Goal: Task Accomplishment & Management: Manage account settings

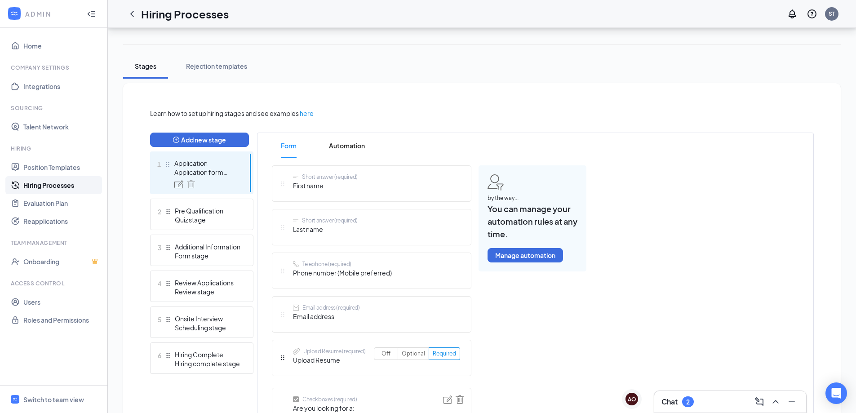
scroll to position [135, 0]
click at [211, 320] on div "Onsite Interview" at bounding box center [208, 318] width 66 height 9
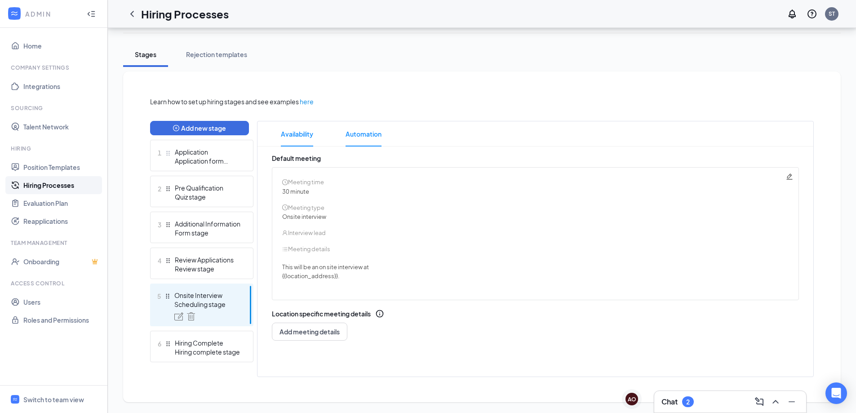
click at [359, 134] on span "Automation" at bounding box center [364, 133] width 36 height 25
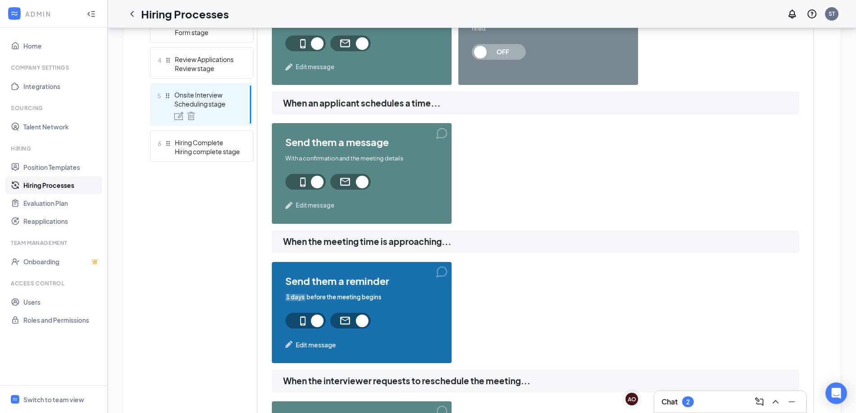
scroll to position [461, 0]
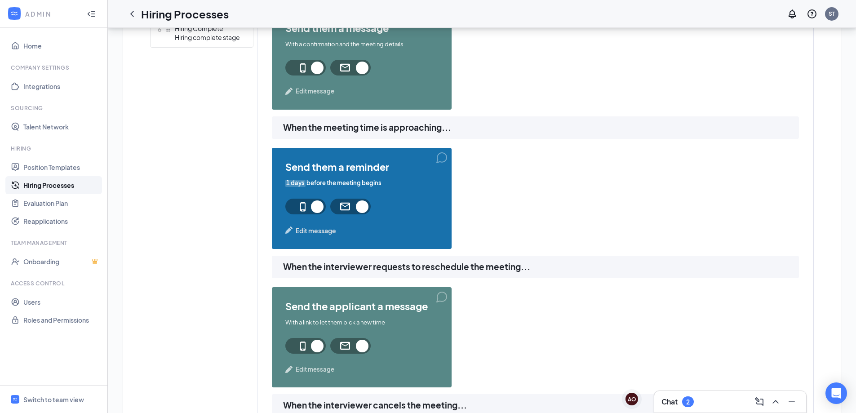
click at [311, 229] on span "Edit message" at bounding box center [316, 231] width 40 height 10
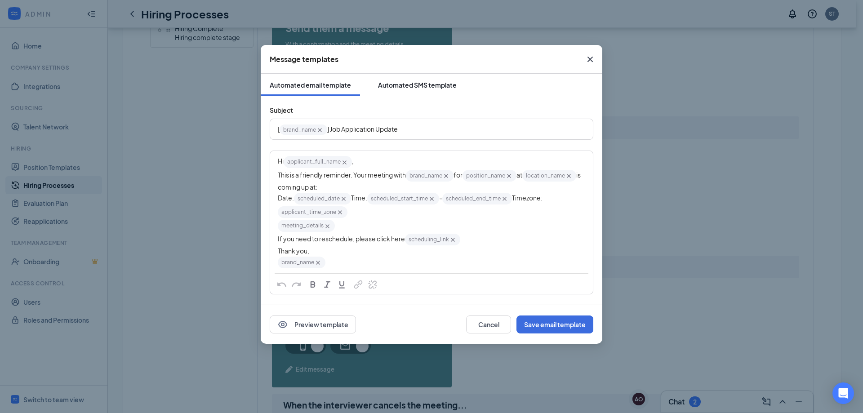
click at [427, 76] on button "Automated SMS template" at bounding box center [417, 85] width 97 height 22
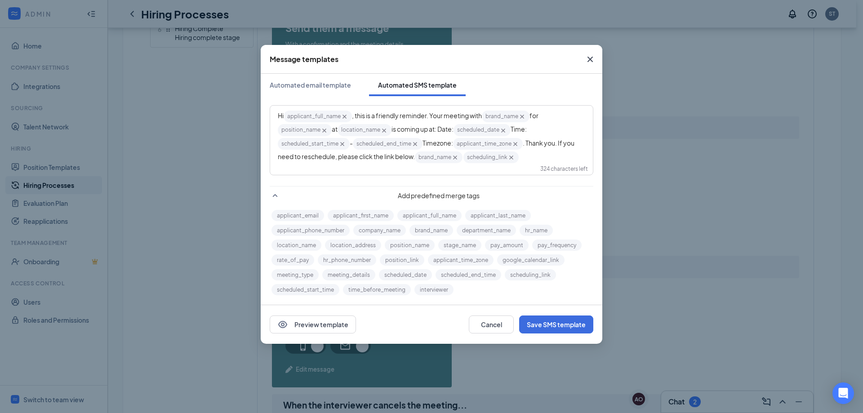
click at [588, 64] on icon "Cross" at bounding box center [590, 59] width 11 height 11
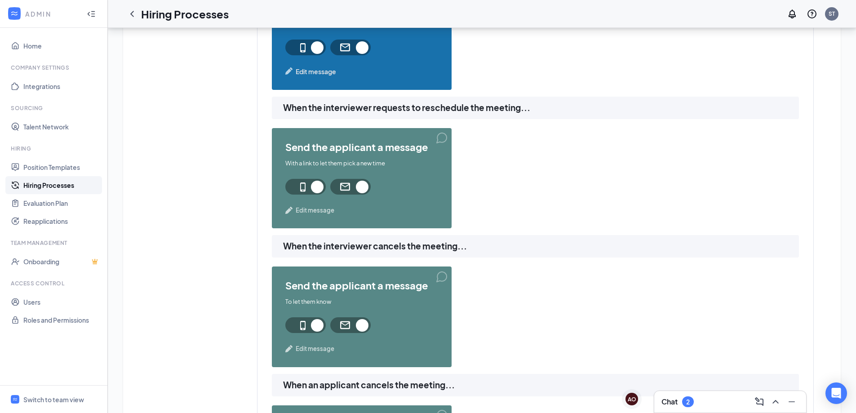
scroll to position [415, 0]
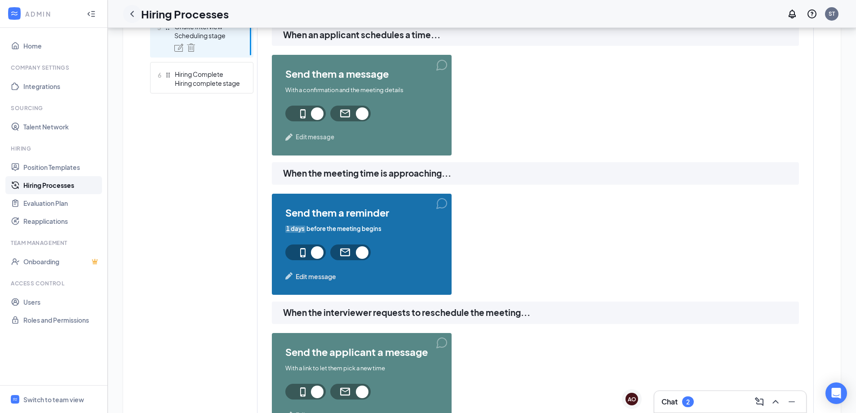
click at [129, 9] on icon "ChevronLeft" at bounding box center [132, 14] width 11 height 11
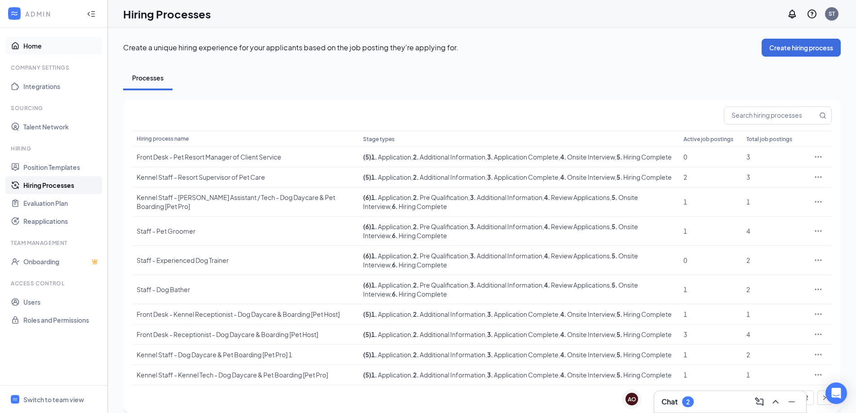
click at [39, 49] on link "Home" at bounding box center [61, 46] width 77 height 18
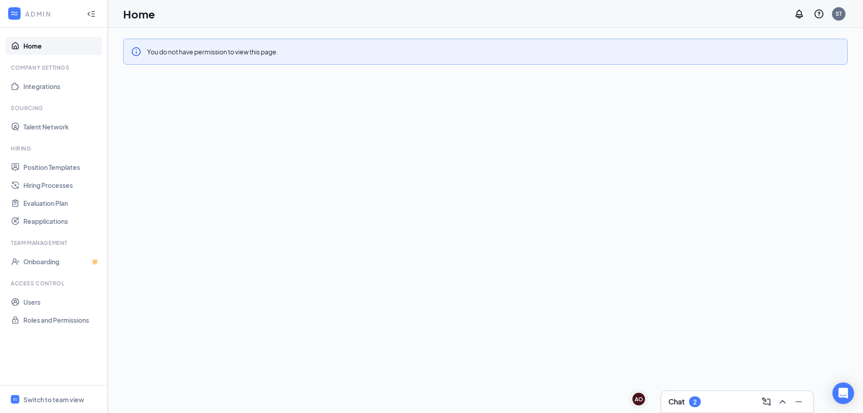
click at [47, 42] on link "Home" at bounding box center [61, 46] width 77 height 18
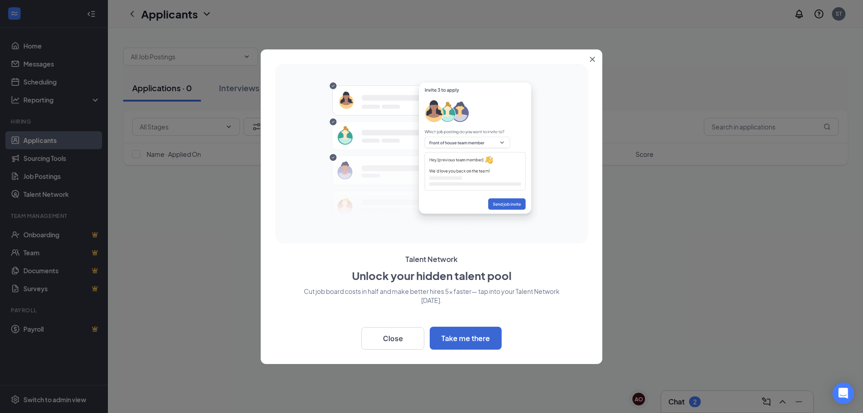
click at [596, 61] on button "Close" at bounding box center [594, 57] width 16 height 16
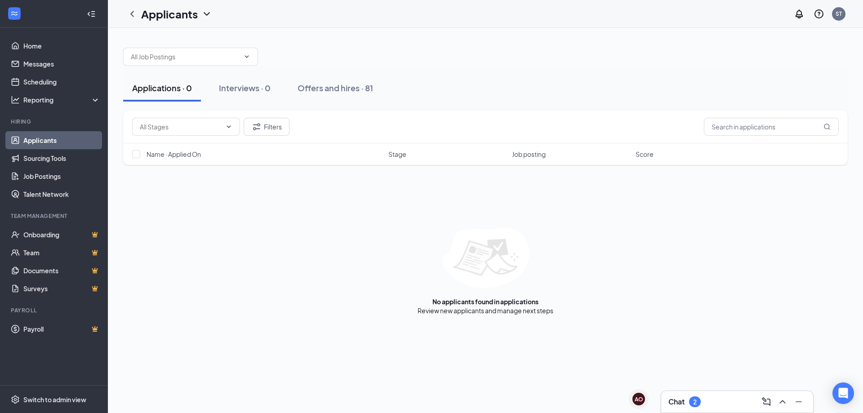
click at [57, 143] on link "Applicants" at bounding box center [61, 140] width 77 height 18
